Goal: Information Seeking & Learning: Learn about a topic

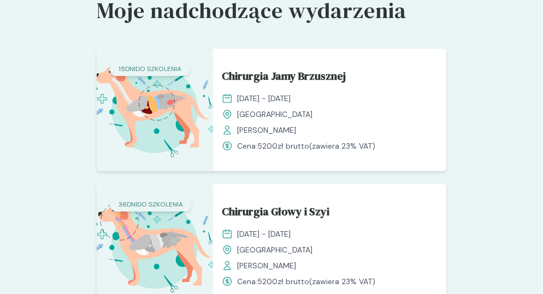
scroll to position [1212, 0]
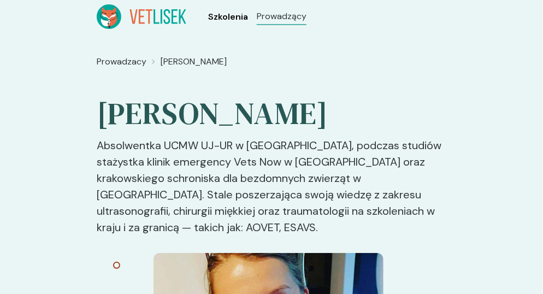
click at [226, 20] on span "Szkolenia" at bounding box center [228, 16] width 40 height 13
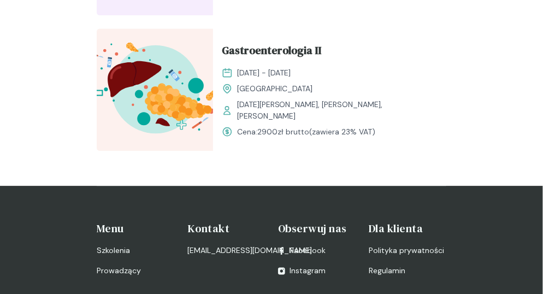
scroll to position [2532, 0]
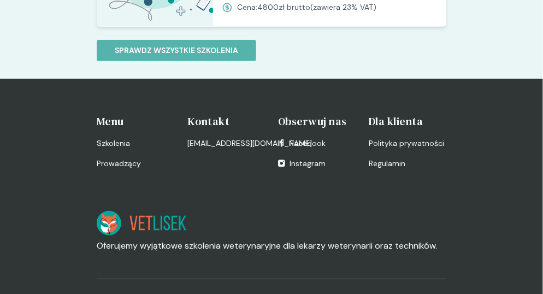
scroll to position [1658, 0]
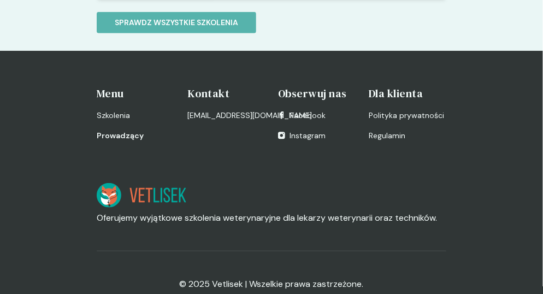
click at [124, 130] on span "Prowadzący" at bounding box center [120, 135] width 47 height 11
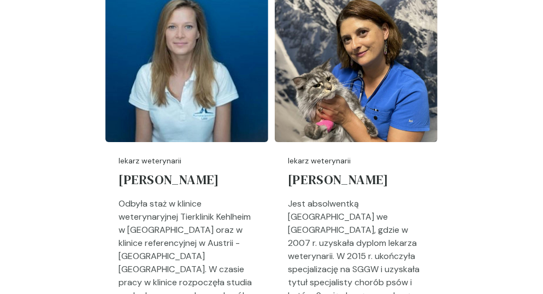
scroll to position [1038, 0]
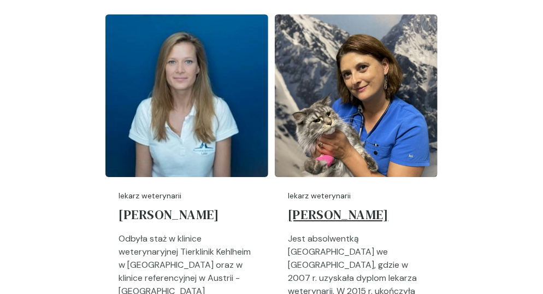
drag, startPoint x: 290, startPoint y: 150, endPoint x: 372, endPoint y: 189, distance: 91.4
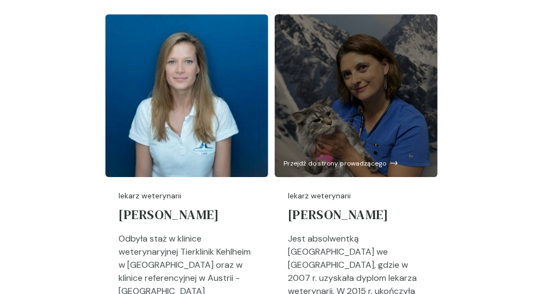
copy div "ekarz weterynarii Grażyna Duda-Adamczyk"
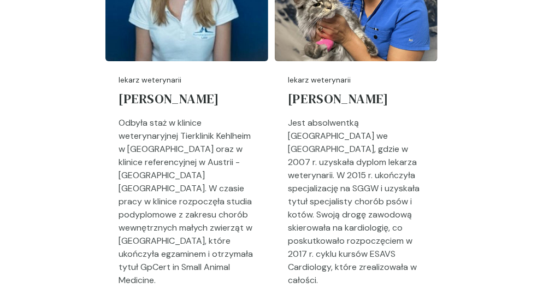
scroll to position [1154, 0]
drag, startPoint x: 383, startPoint y: 240, endPoint x: 281, endPoint y: 97, distance: 175.3
click at [281, 97] on div "lekarz weterynarii Grażyna Duda-Adamczyk Jest absolwentką Uniwersytetu Przyrodn…" at bounding box center [356, 201] width 163 height 280
copy p "Jest absolwentką Uniwersytetu Przyrodniczego we Wrocławiu, gdzie w 2007 r. uzys…"
